Goal: Navigation & Orientation: Find specific page/section

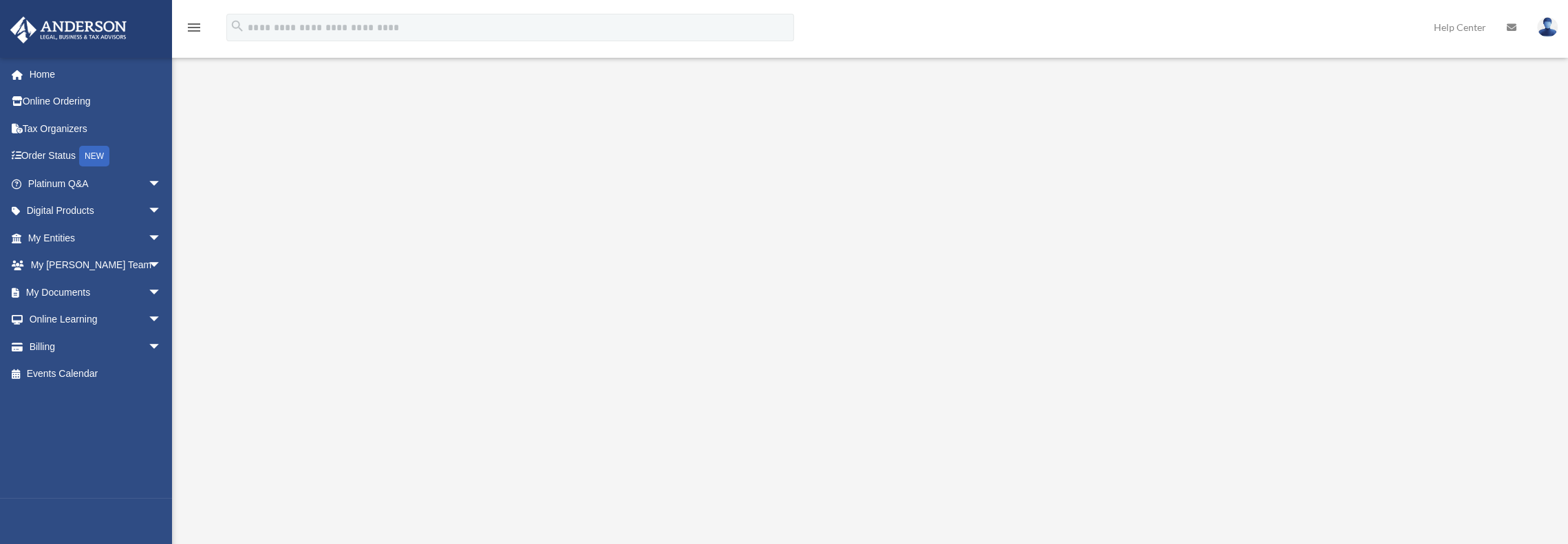
scroll to position [149, 0]
click at [1130, 21] on div "menu search Site Menu add donaldkung@gmail.com My Profile Reset Password Logout…" at bounding box center [784, 34] width 1547 height 47
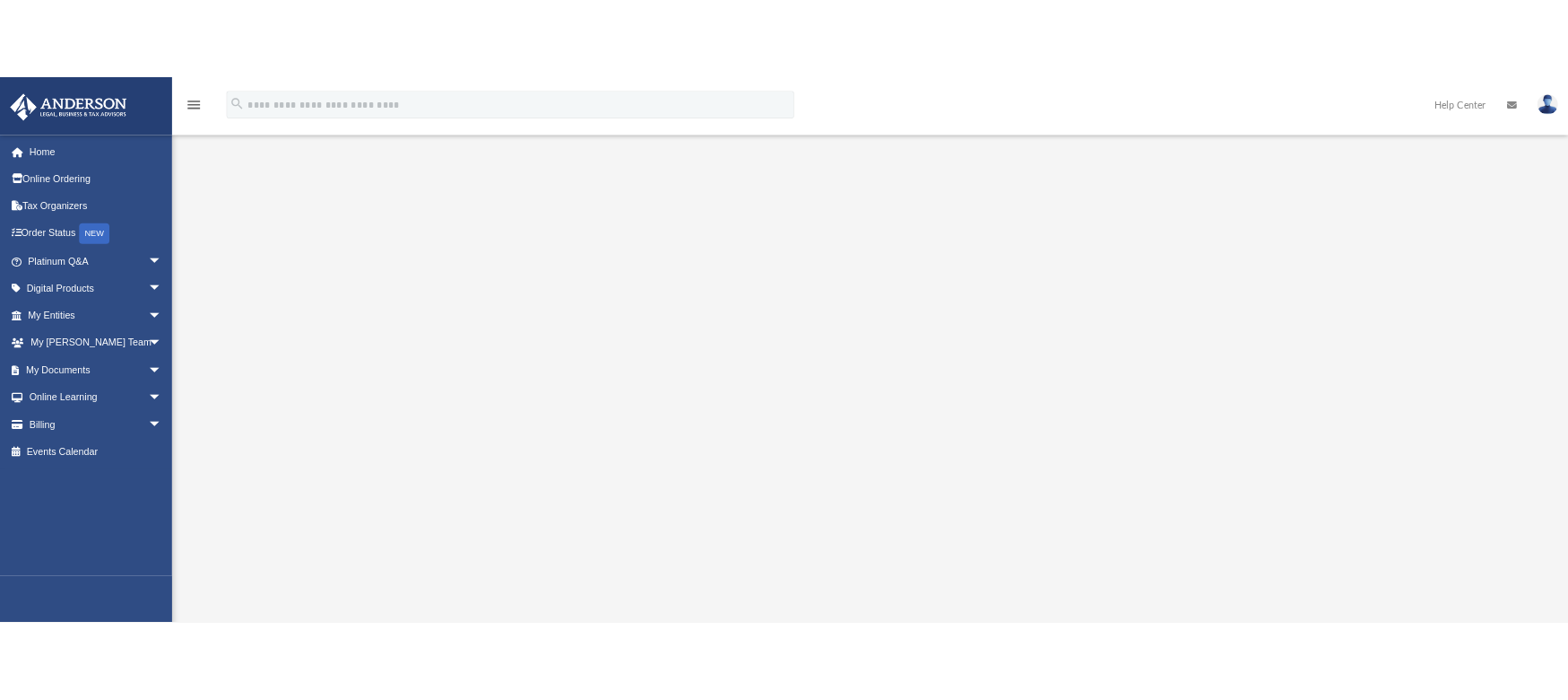
scroll to position [176, 0]
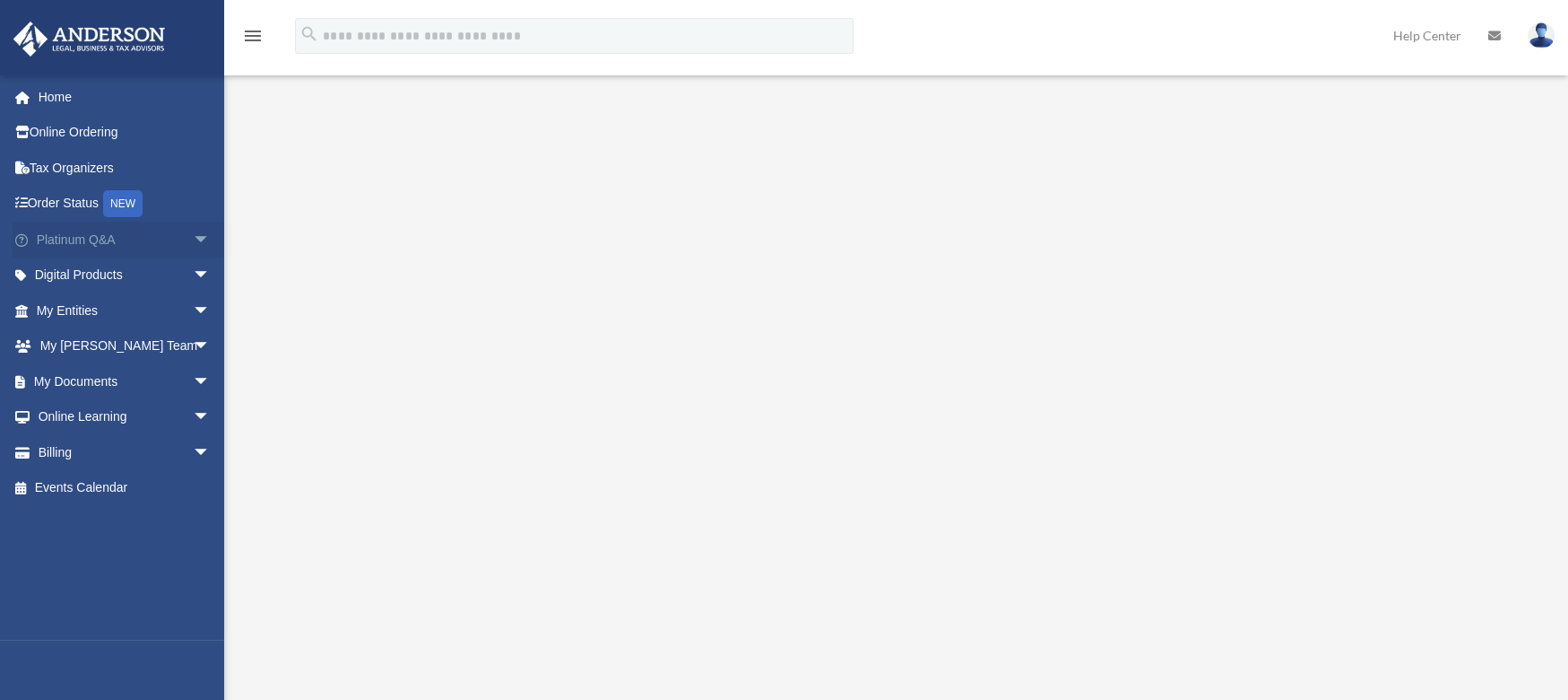
click at [193, 238] on span "arrow_drop_down" at bounding box center [210, 240] width 36 height 36
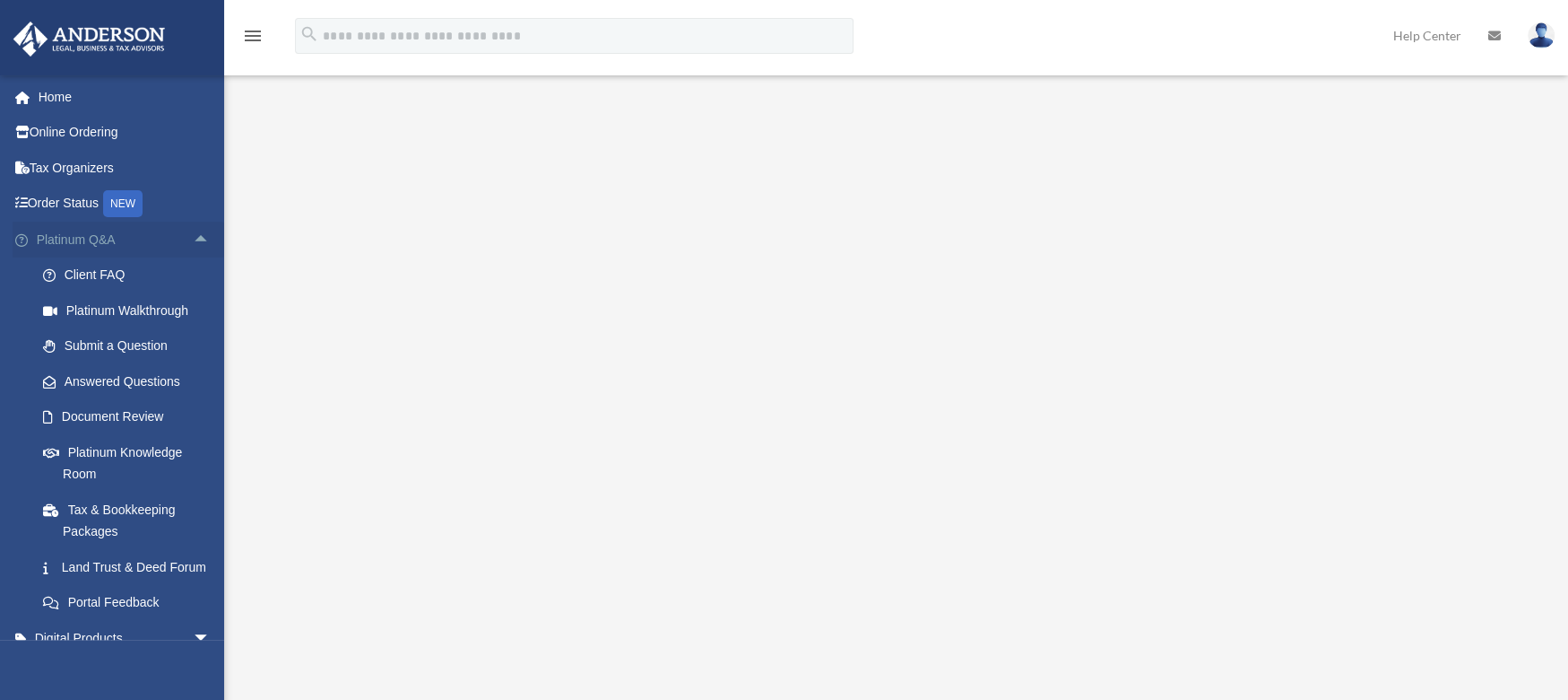
click at [193, 238] on span "arrow_drop_up" at bounding box center [210, 240] width 36 height 36
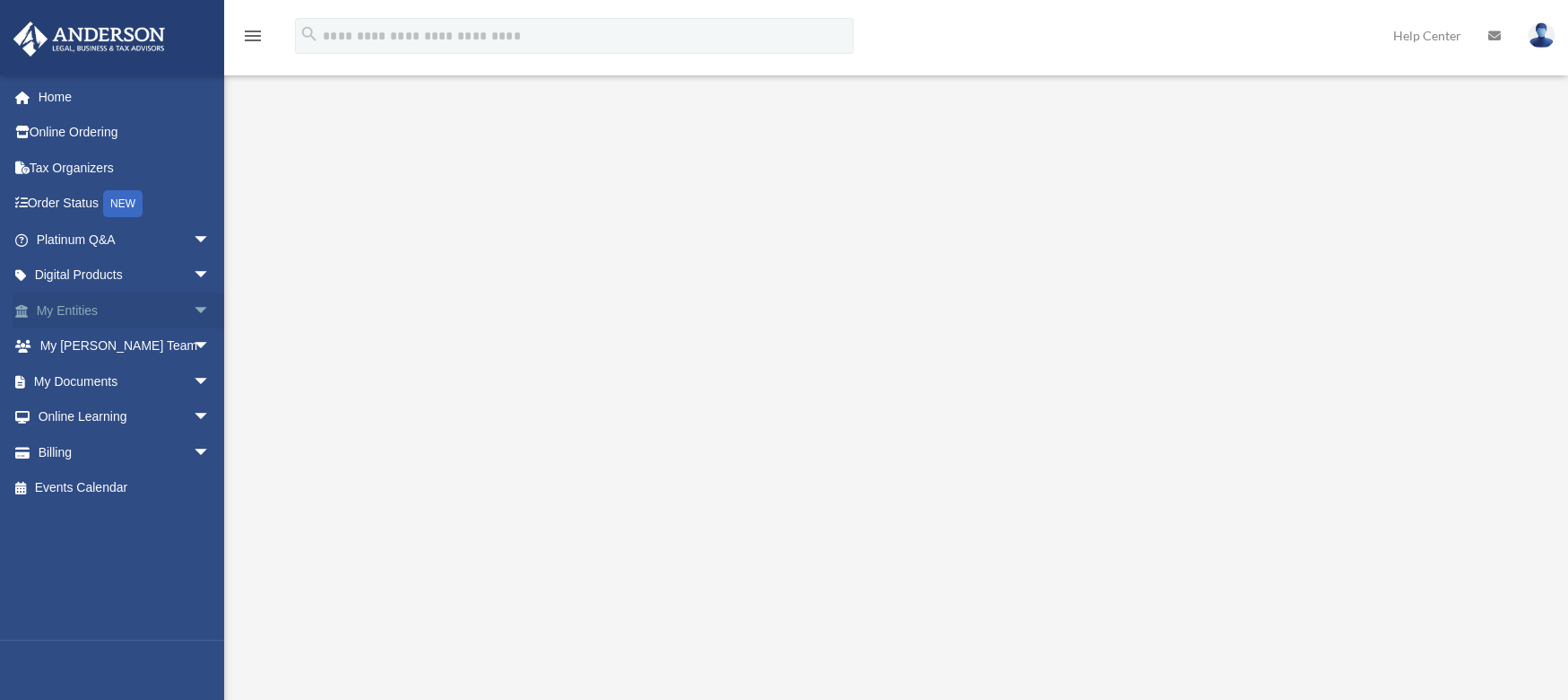
click at [95, 304] on link "My Entities arrow_drop_down" at bounding box center [125, 309] width 225 height 36
click at [193, 308] on span "arrow_drop_down" at bounding box center [210, 310] width 36 height 36
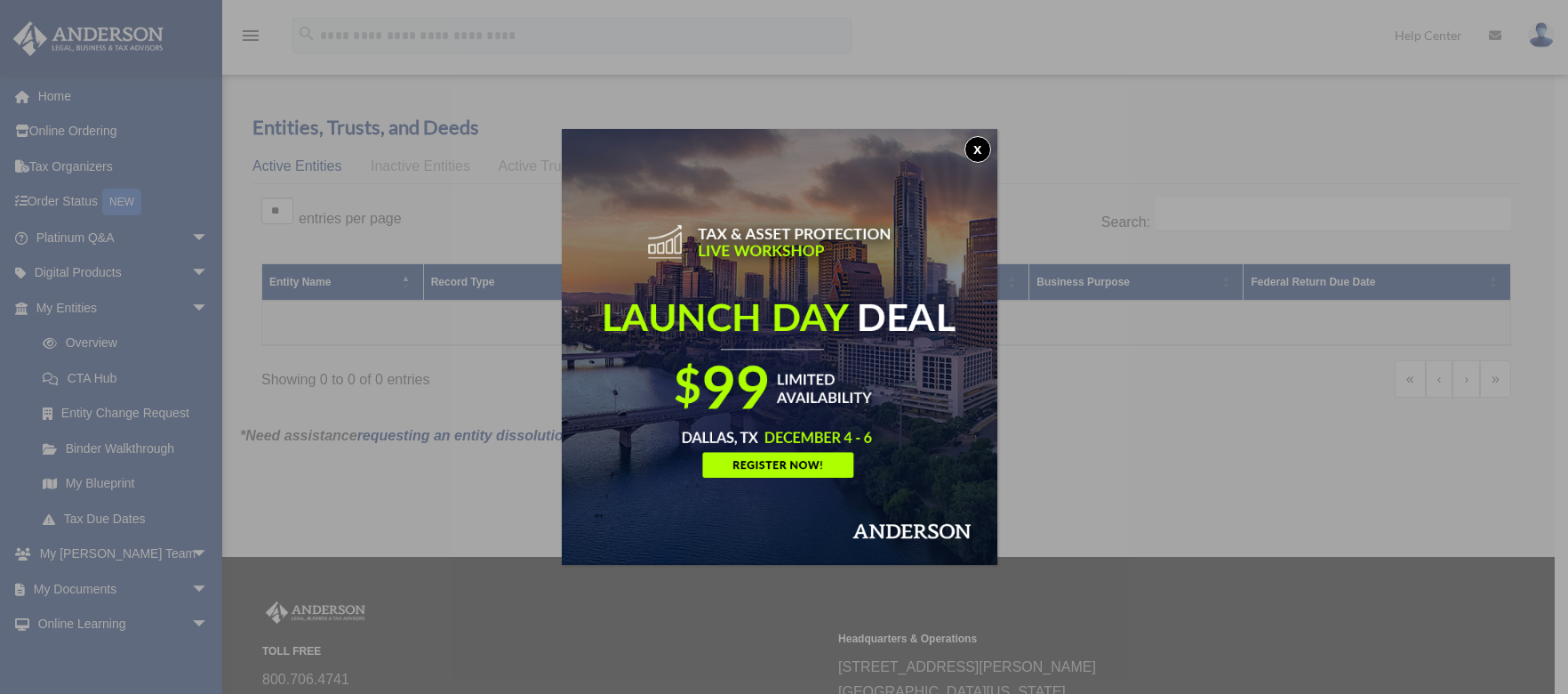
click at [61, 98] on div "x" at bounding box center [784, 347] width 1568 height 694
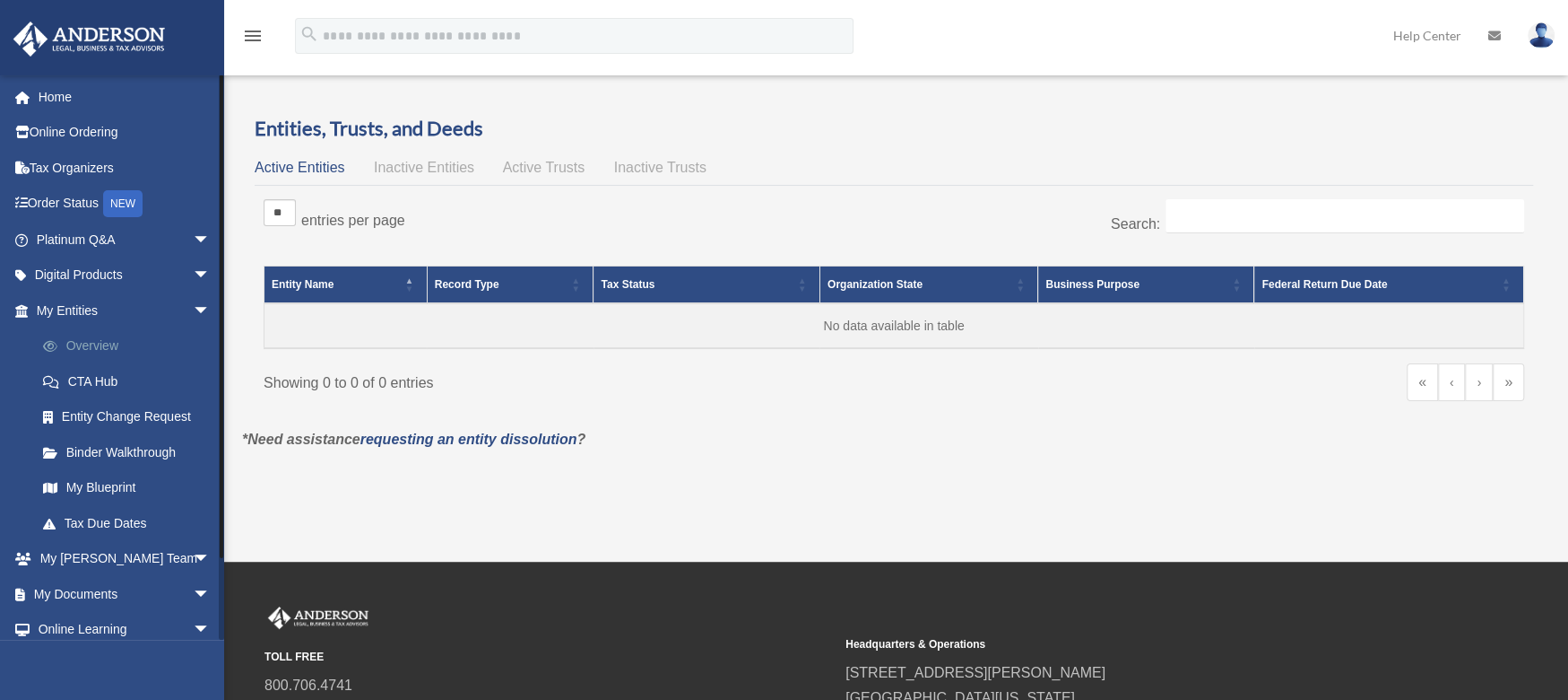
click at [103, 350] on link "Overview" at bounding box center [131, 346] width 212 height 36
click at [104, 344] on link "Overview" at bounding box center [122, 346] width 195 height 36
click at [99, 373] on link "CTA Hub" at bounding box center [131, 380] width 212 height 36
